Goal: Information Seeking & Learning: Learn about a topic

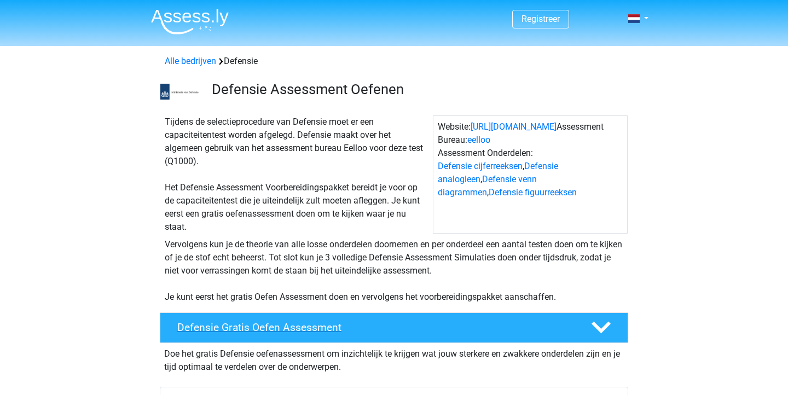
click at [262, 328] on h4 "Defensie Gratis Oefen Assessment" at bounding box center [375, 327] width 396 height 13
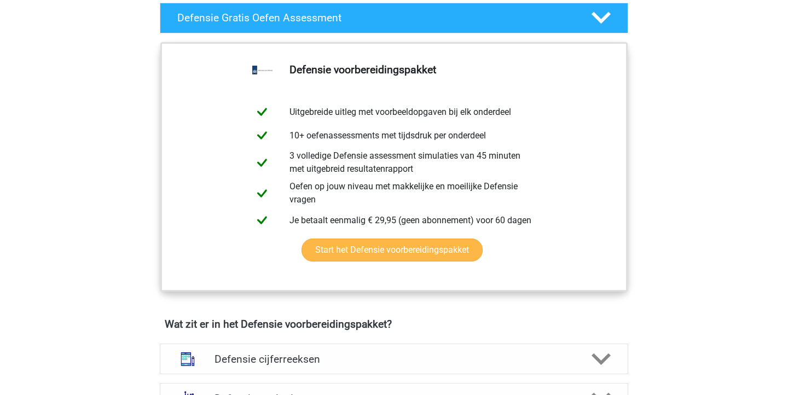
scroll to position [332, 0]
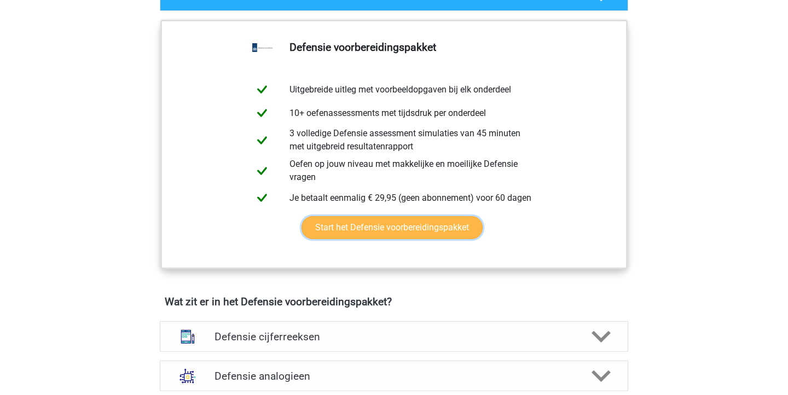
click at [397, 225] on link "Start het Defensie voorbereidingspakket" at bounding box center [392, 227] width 181 height 23
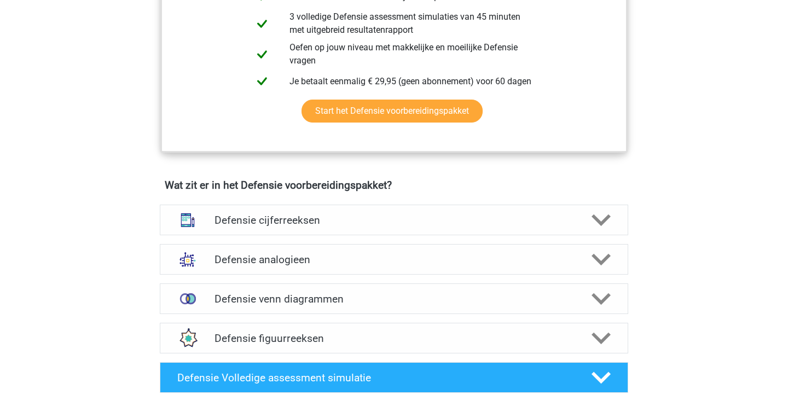
scroll to position [466, 0]
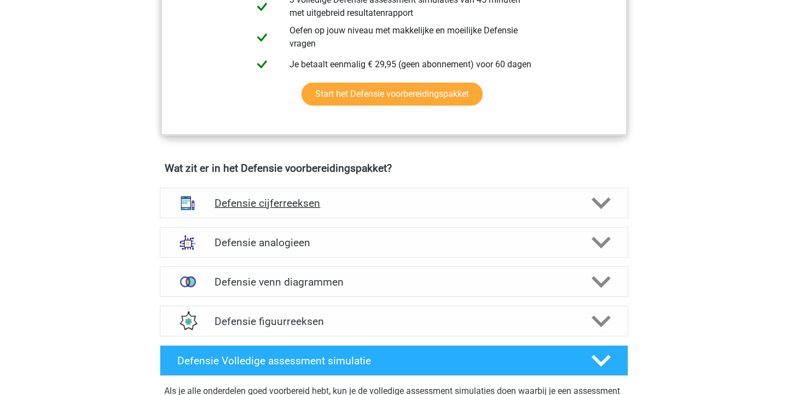
click at [352, 200] on h4 "Defensie cijferreeksen" at bounding box center [394, 203] width 358 height 13
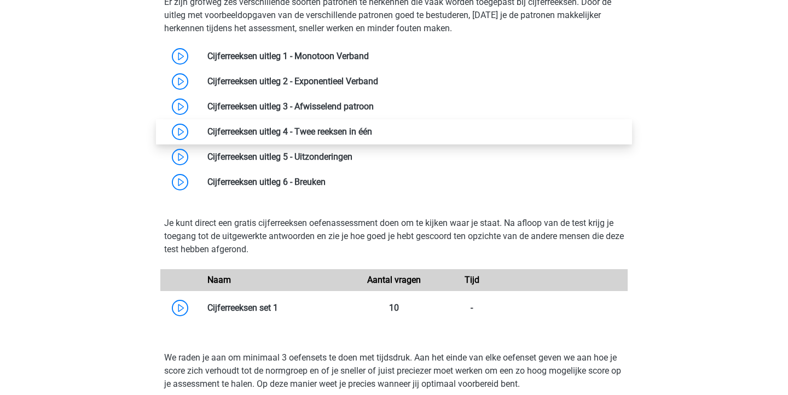
scroll to position [730, 0]
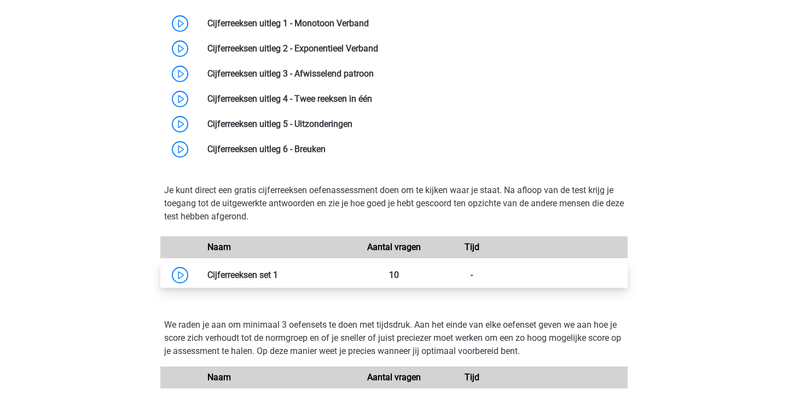
click at [278, 270] on link at bounding box center [278, 275] width 0 height 10
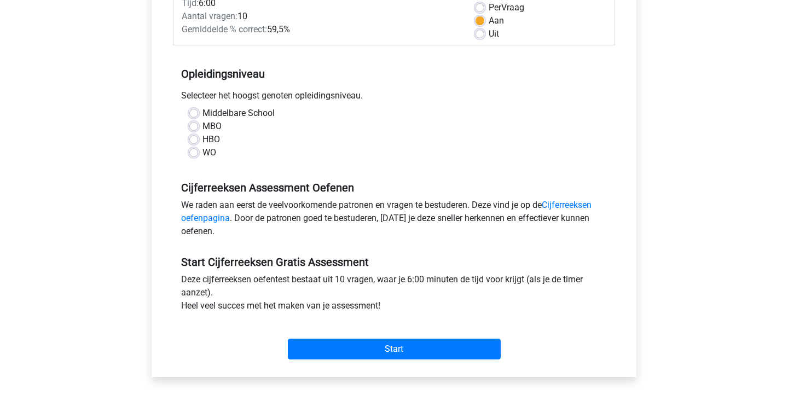
scroll to position [160, 0]
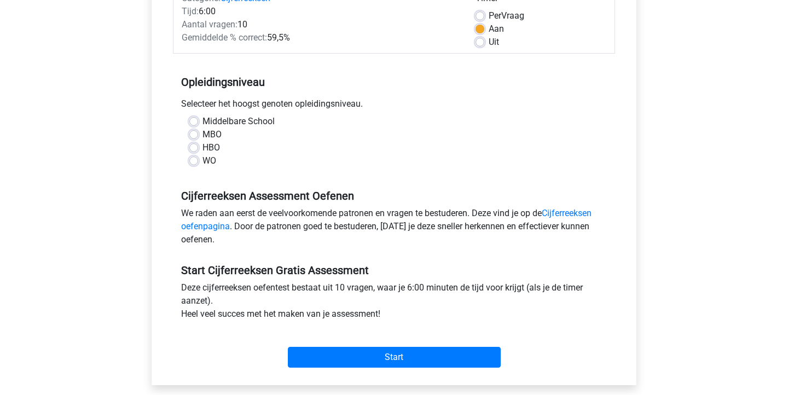
click at [202, 132] on label "MBO" at bounding box center [211, 134] width 19 height 13
click at [196, 132] on input "MBO" at bounding box center [193, 133] width 9 height 11
radio input "true"
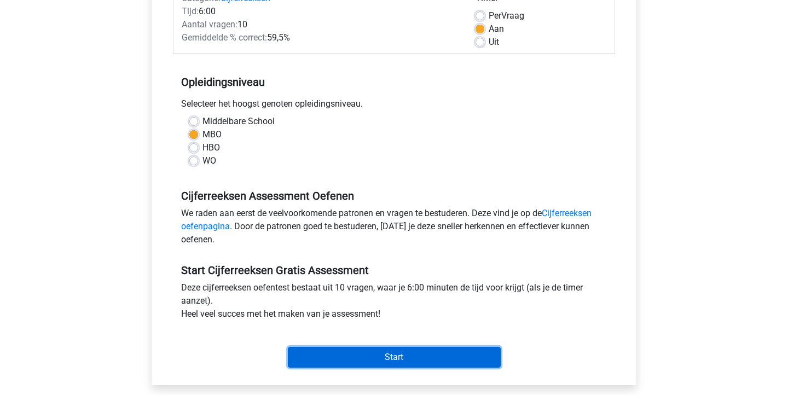
click at [399, 356] on input "Start" at bounding box center [394, 357] width 213 height 21
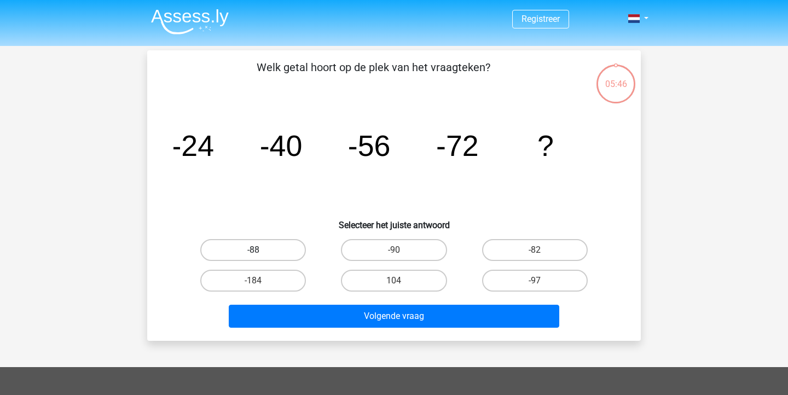
click at [279, 252] on label "-88" at bounding box center [253, 250] width 106 height 22
click at [260, 252] on input "-88" at bounding box center [256, 253] width 7 height 7
radio input "true"
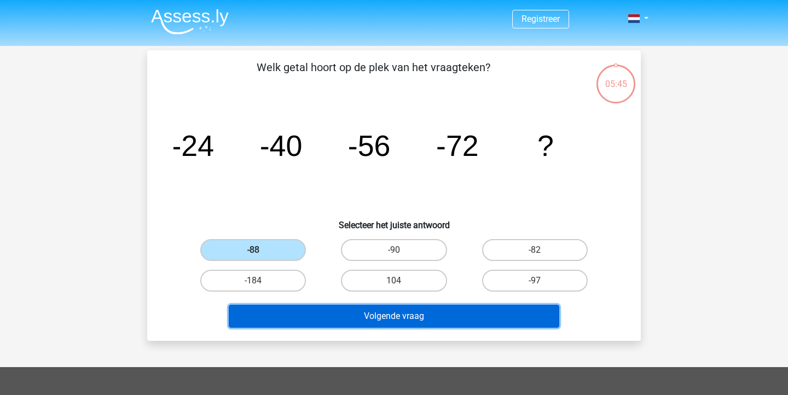
click at [391, 322] on button "Volgende vraag" at bounding box center [394, 316] width 331 height 23
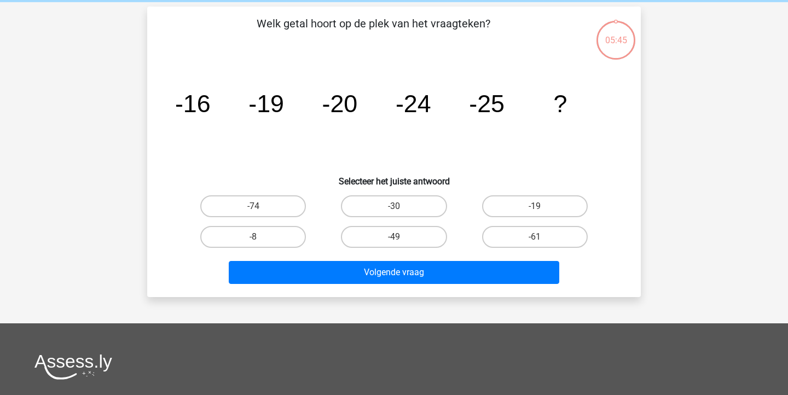
scroll to position [50, 0]
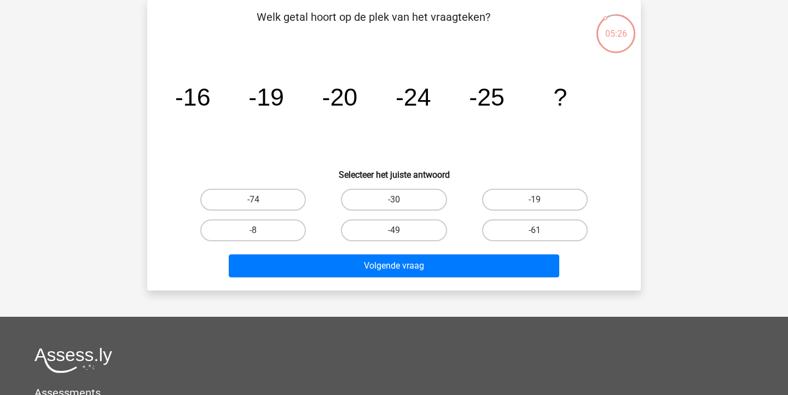
click at [394, 205] on input "-30" at bounding box center [397, 203] width 7 height 7
radio input "true"
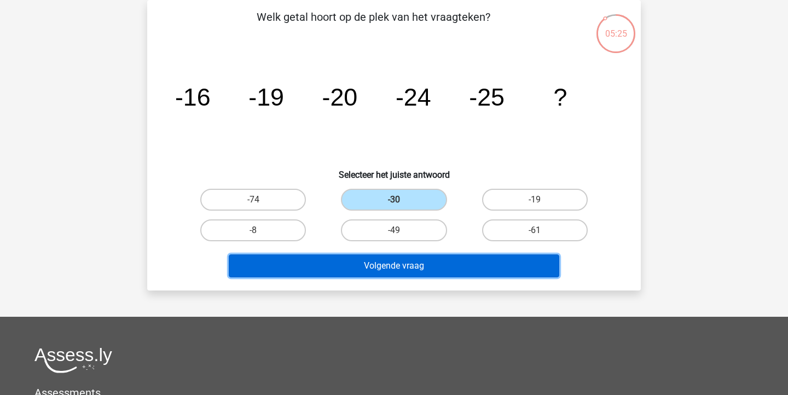
click at [404, 258] on button "Volgende vraag" at bounding box center [394, 265] width 331 height 23
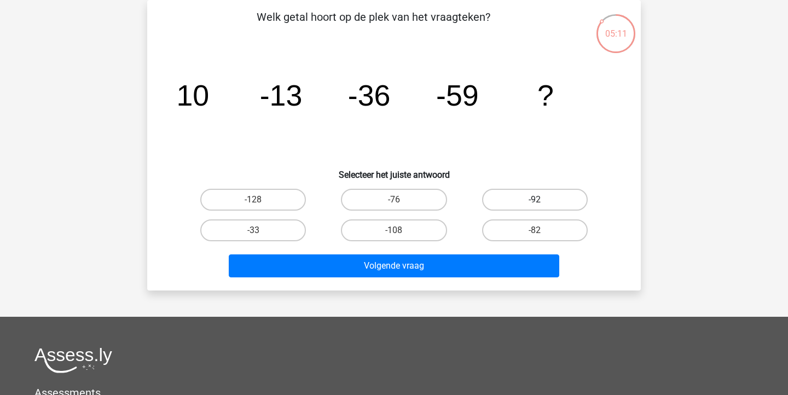
click at [526, 201] on label "-92" at bounding box center [535, 200] width 106 height 22
click at [535, 201] on input "-92" at bounding box center [538, 203] width 7 height 7
radio input "true"
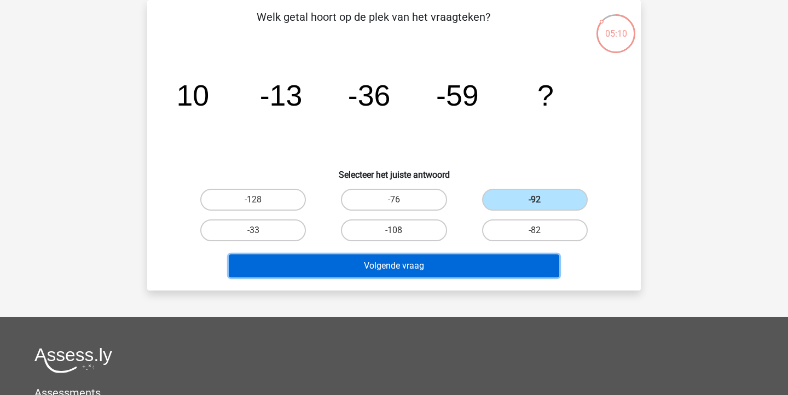
click at [468, 256] on button "Volgende vraag" at bounding box center [394, 265] width 331 height 23
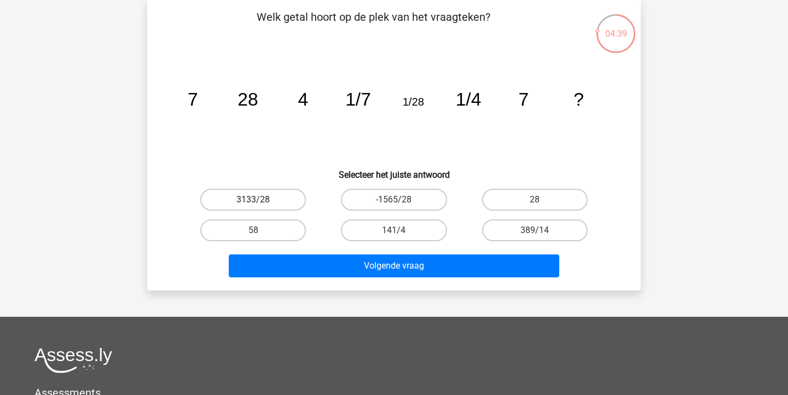
click at [274, 201] on label "3133/28" at bounding box center [253, 200] width 106 height 22
click at [260, 201] on input "3133/28" at bounding box center [256, 203] width 7 height 7
radio input "true"
click at [391, 280] on div "Volgende vraag" at bounding box center [394, 267] width 422 height 27
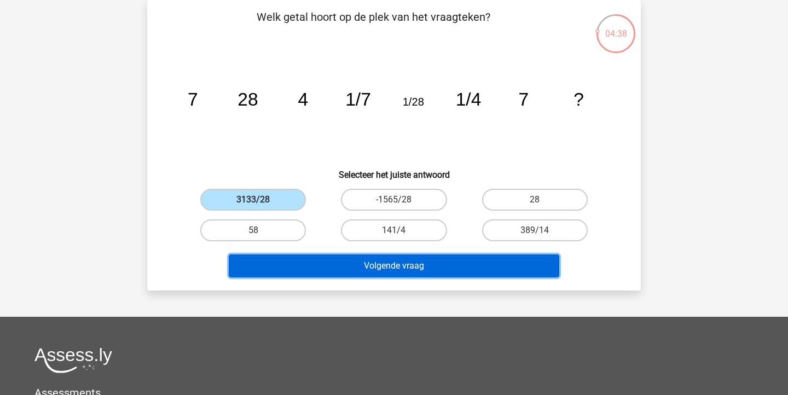
click at [403, 269] on button "Volgende vraag" at bounding box center [394, 265] width 331 height 23
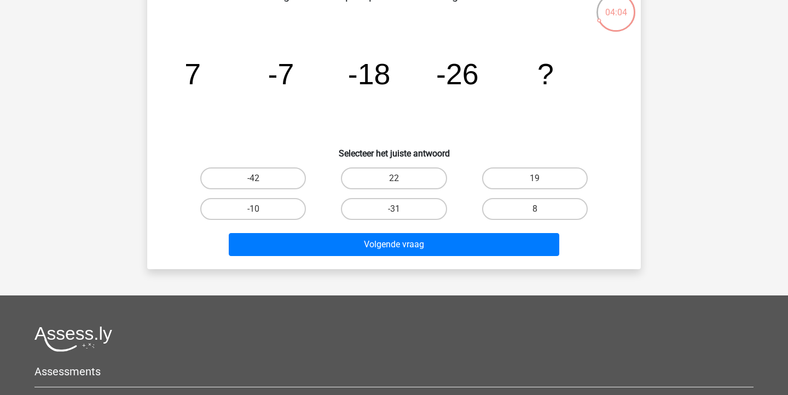
scroll to position [58, 0]
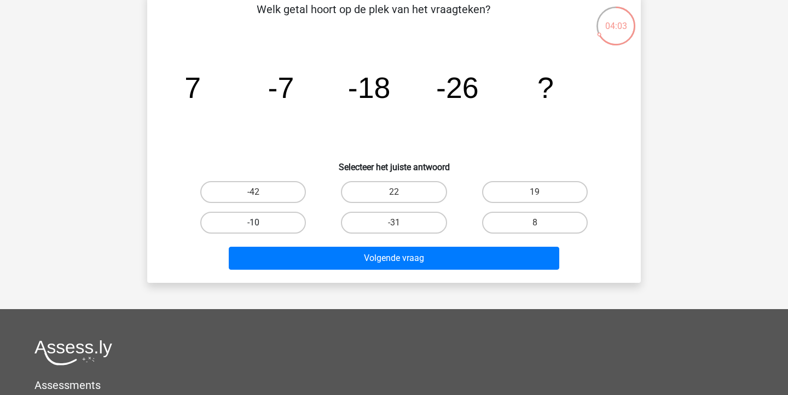
click at [267, 218] on label "-10" at bounding box center [253, 223] width 106 height 22
click at [260, 223] on input "-10" at bounding box center [256, 226] width 7 height 7
radio input "true"
click at [369, 273] on div "Volgende vraag" at bounding box center [394, 260] width 422 height 27
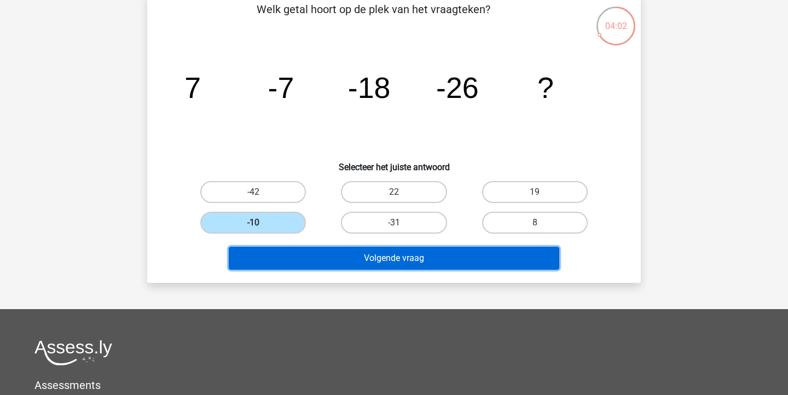
click at [389, 260] on button "Volgende vraag" at bounding box center [394, 258] width 331 height 23
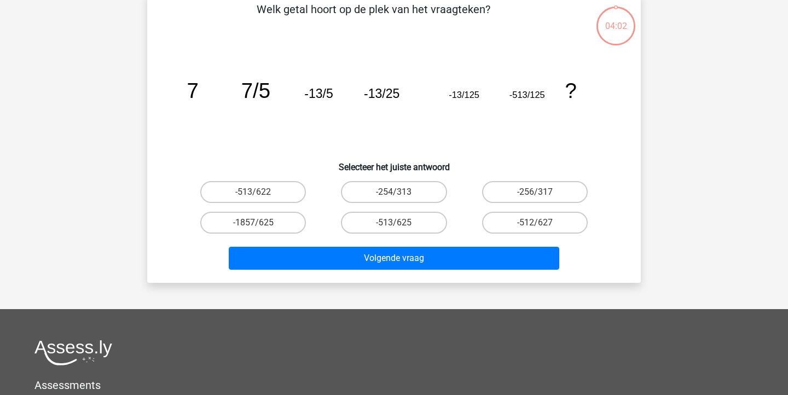
scroll to position [50, 0]
